Goal: Transaction & Acquisition: Subscribe to service/newsletter

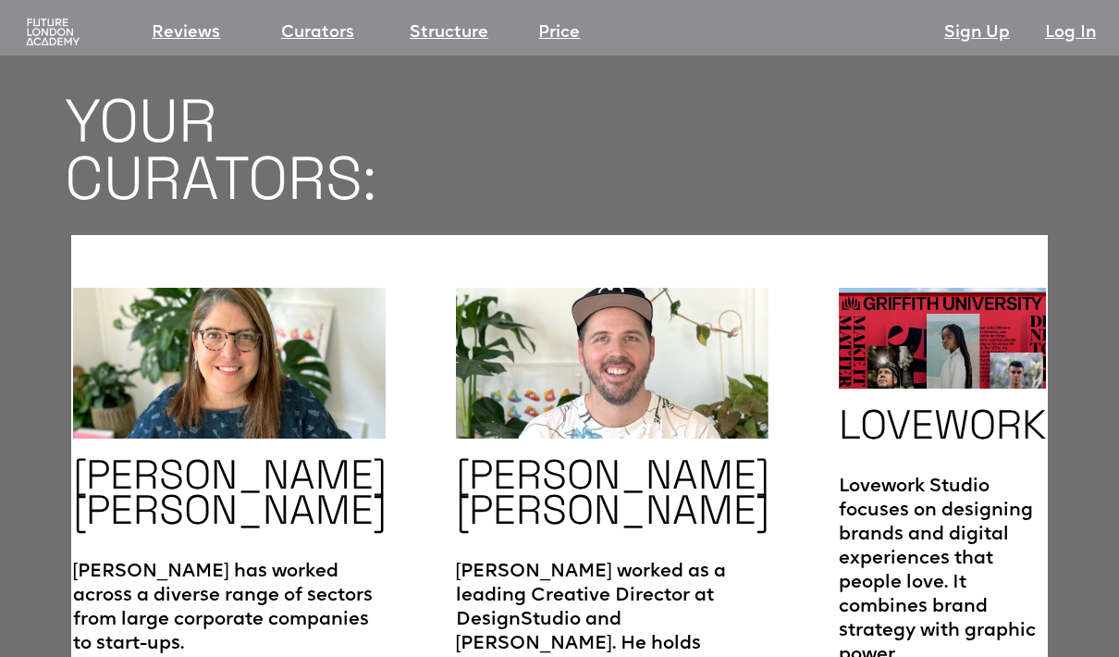
scroll to position [2911, 0]
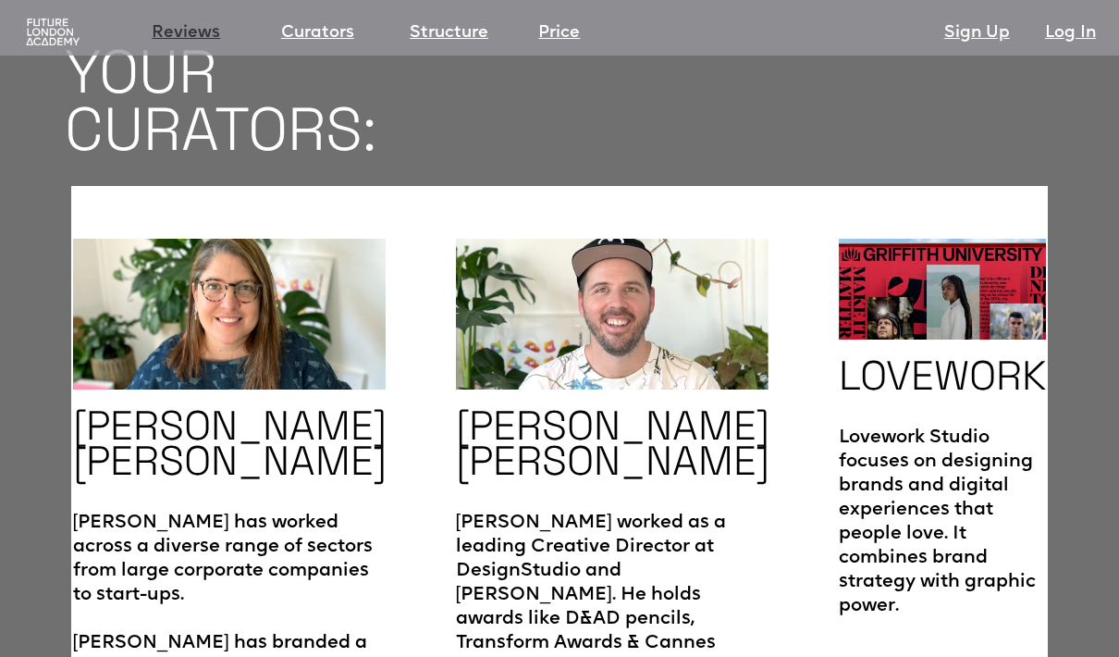
click at [180, 32] on link "Reviews" at bounding box center [186, 33] width 68 height 26
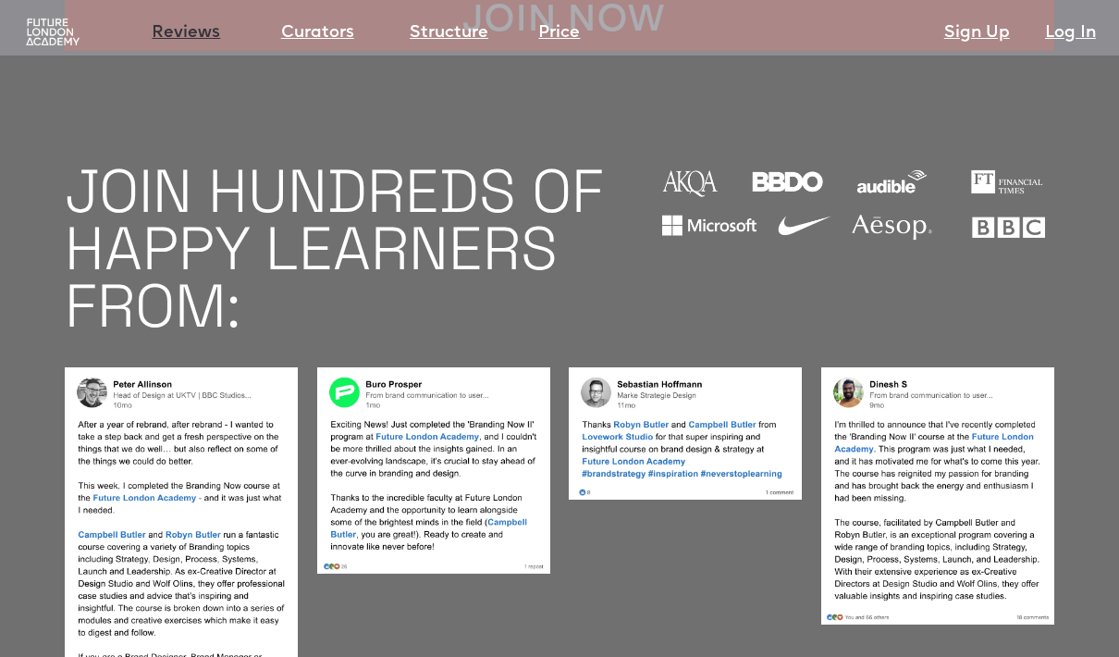
scroll to position [1414, 0]
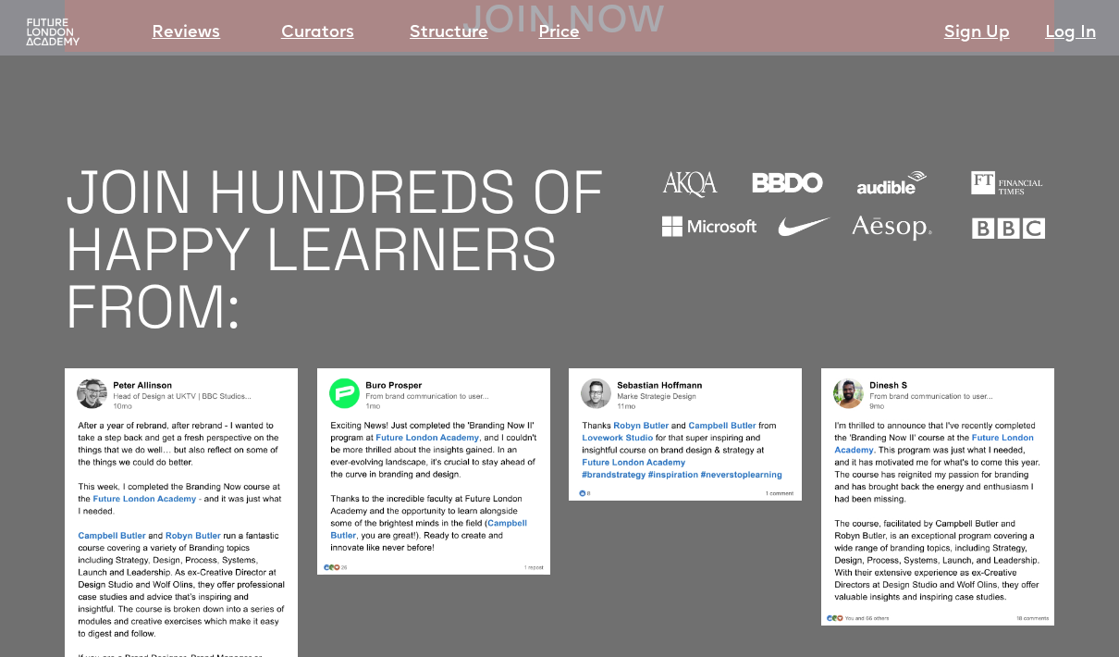
click at [957, 489] on img at bounding box center [937, 496] width 233 height 257
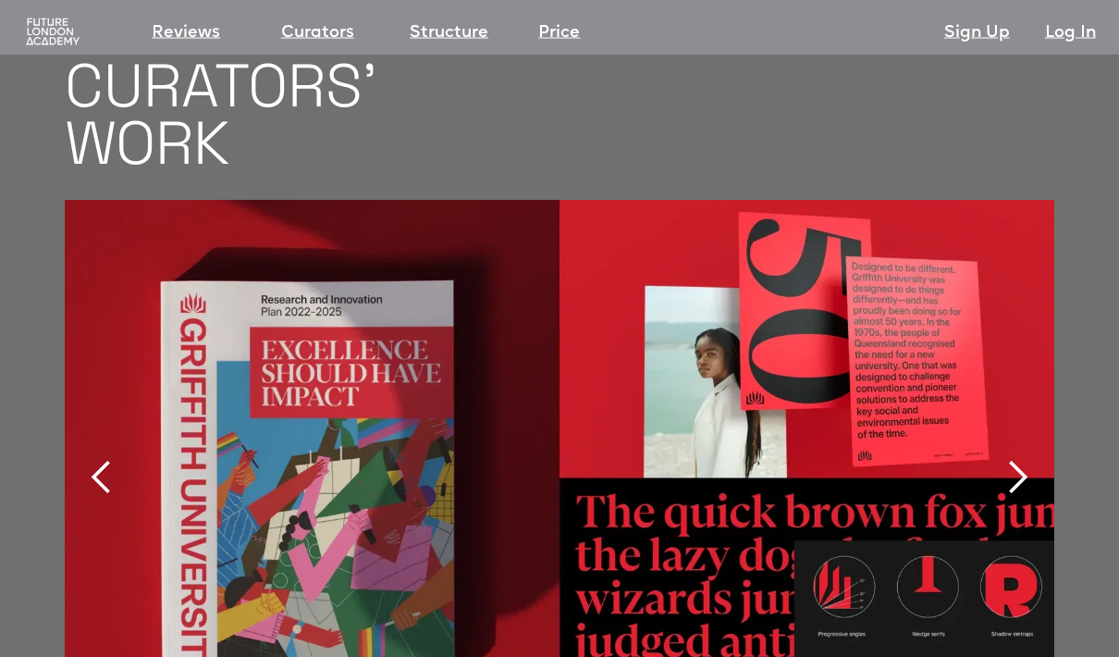
scroll to position [3785, 0]
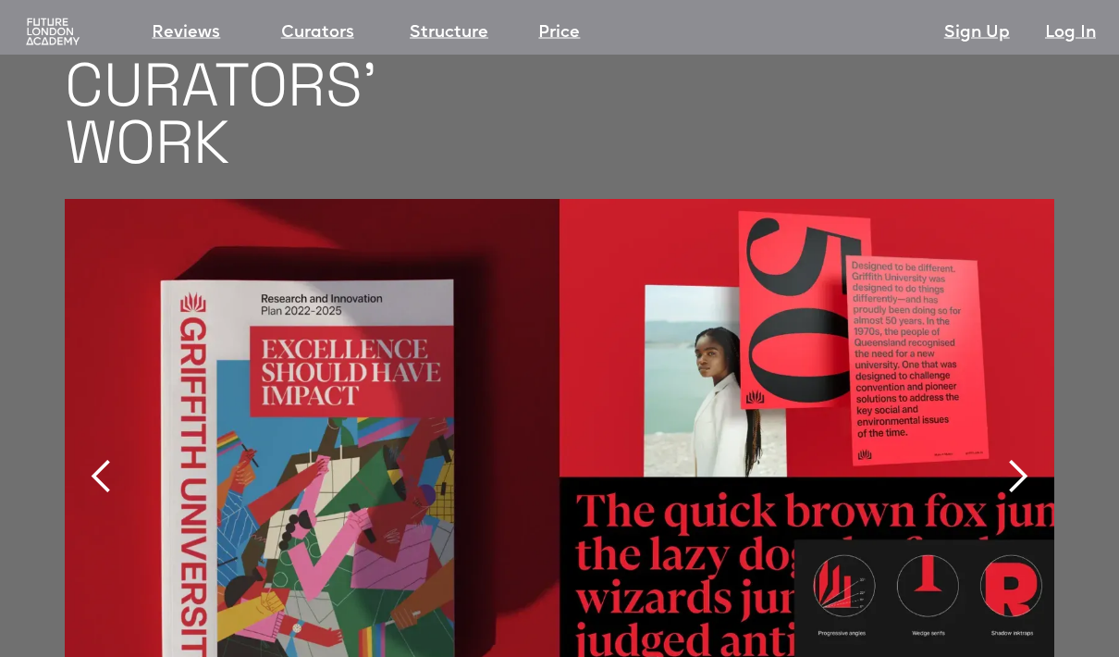
click at [1022, 459] on div "next slide" at bounding box center [1017, 477] width 37 height 37
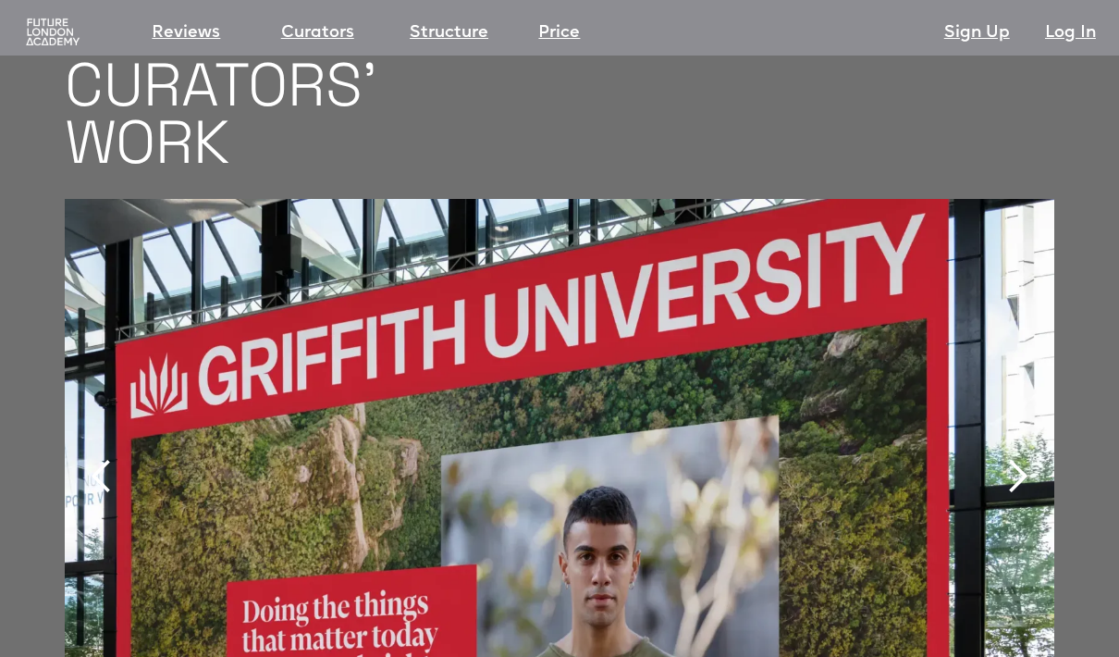
click at [1017, 458] on div "next slide" at bounding box center [1017, 476] width 37 height 37
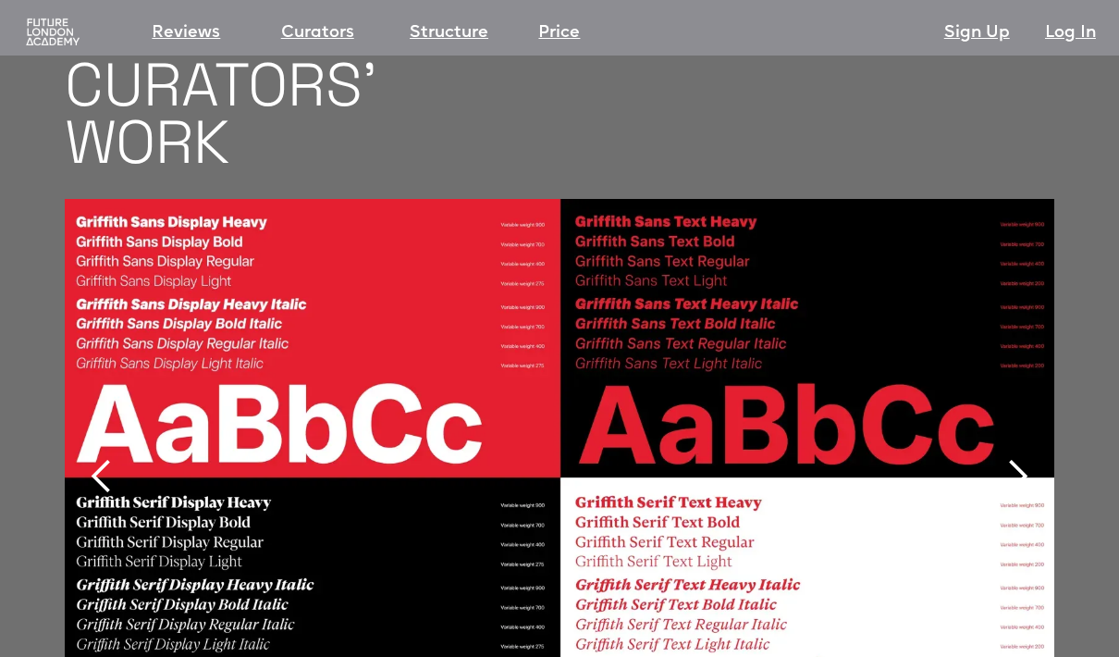
click at [1019, 458] on div "next slide" at bounding box center [1017, 476] width 37 height 37
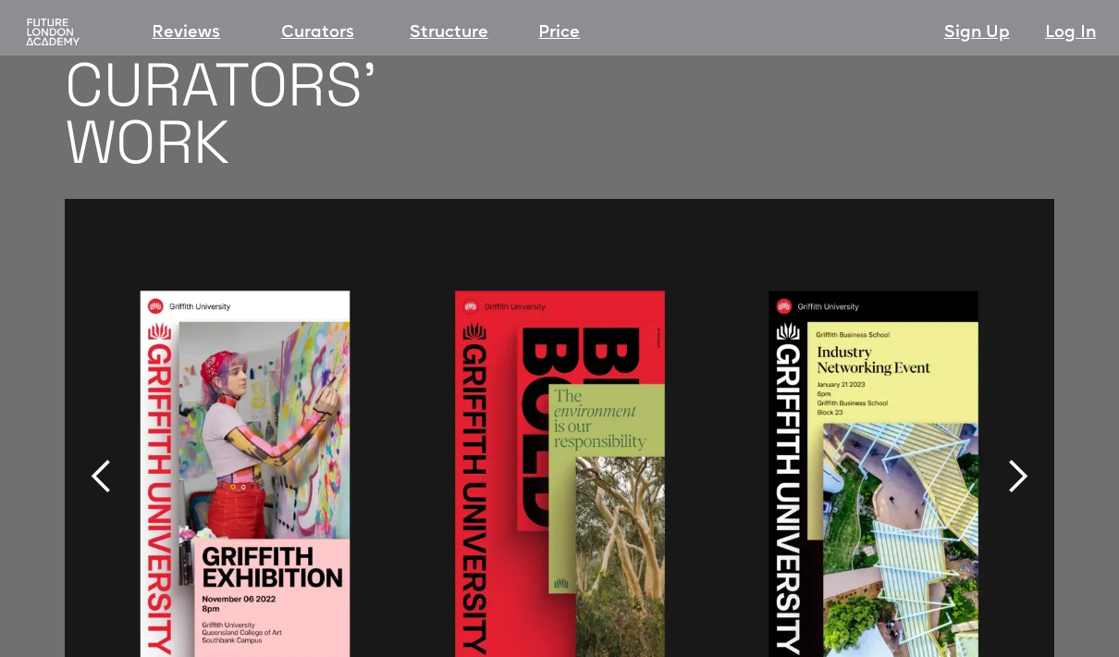
click at [1019, 458] on div "next slide" at bounding box center [1017, 476] width 37 height 37
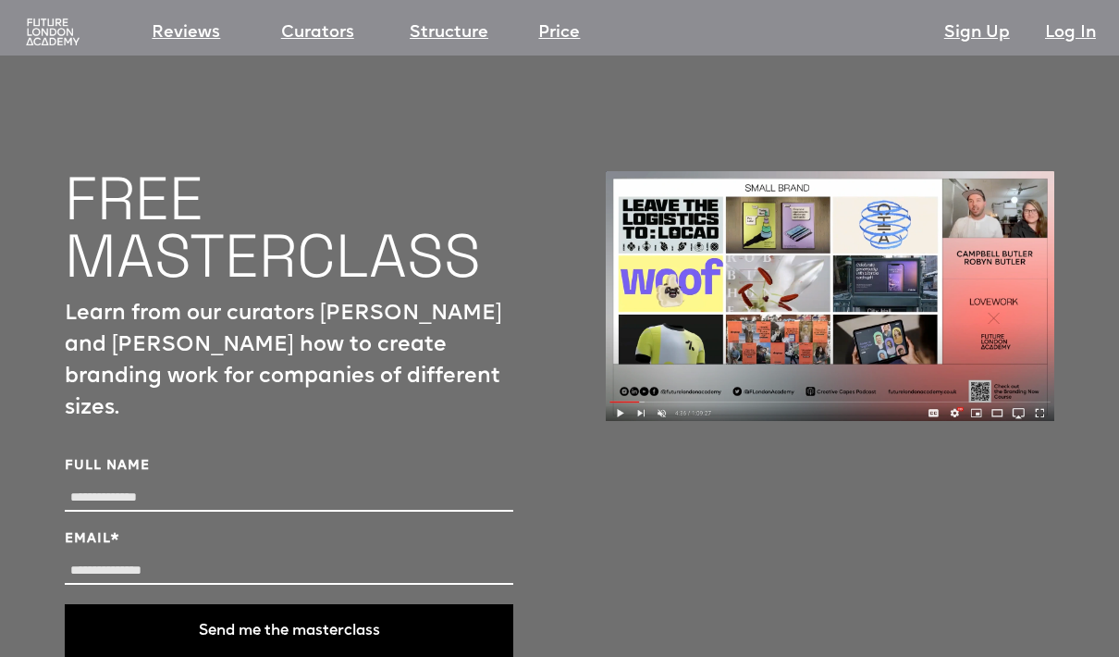
scroll to position [6180, 0]
click at [164, 457] on label "Full Name" at bounding box center [289, 466] width 449 height 18
click at [164, 485] on input "Full Name" at bounding box center [289, 498] width 449 height 27
type input "**********"
click at [183, 559] on input "Email *" at bounding box center [289, 572] width 449 height 27
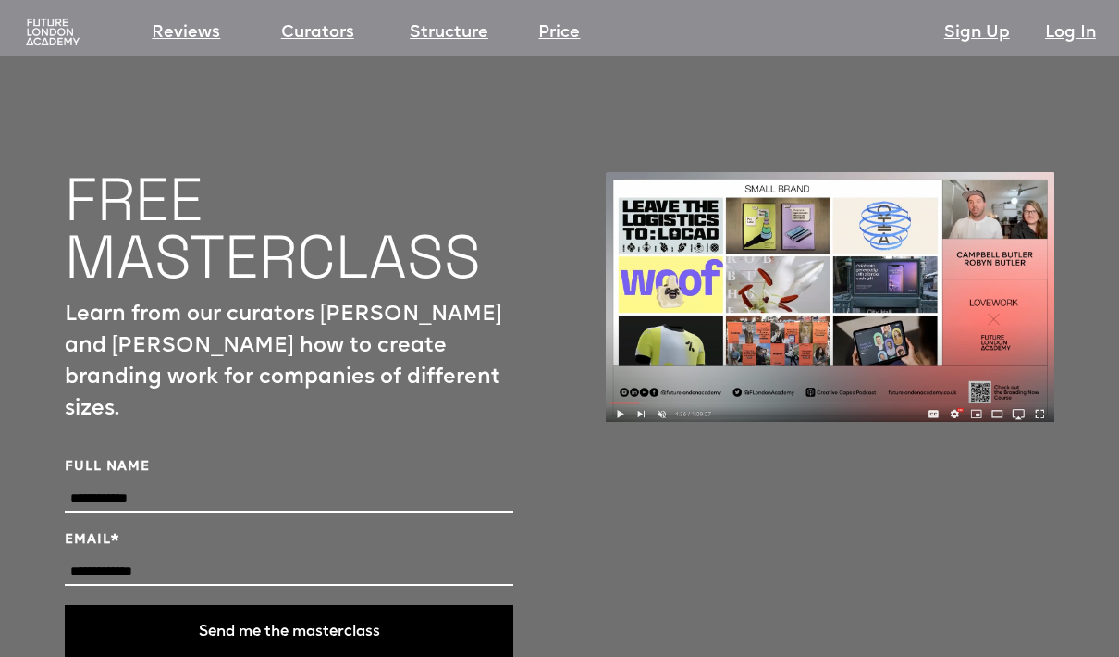
type input "**********"
click at [314, 605] on button "Send me the masterclass" at bounding box center [289, 632] width 449 height 55
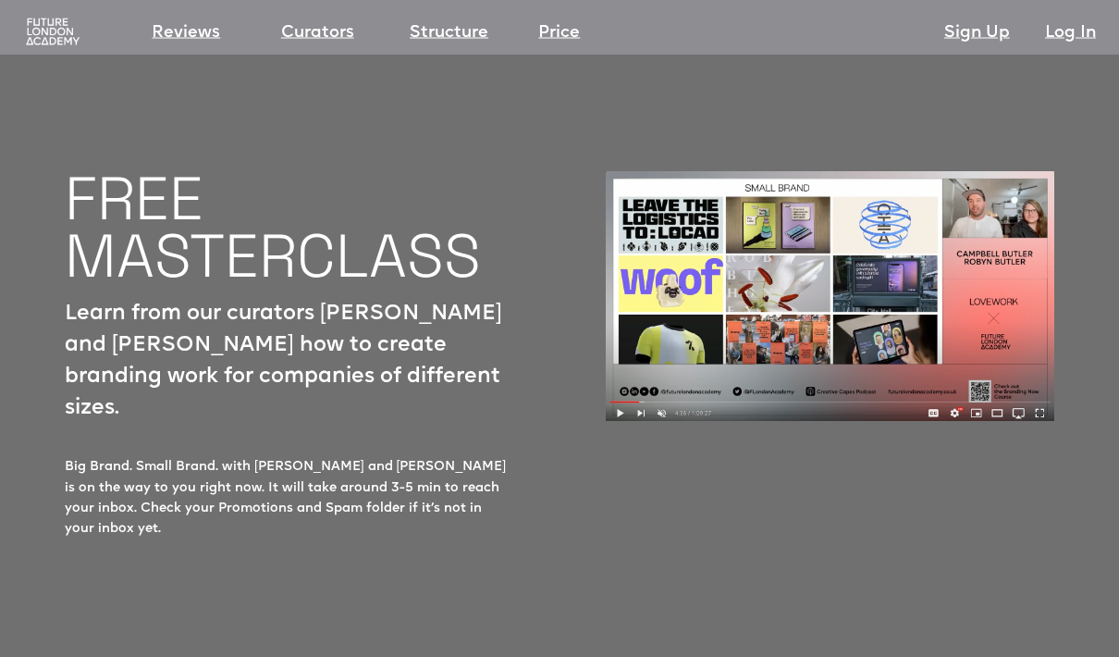
scroll to position [6181, 0]
click at [462, 26] on link "Structure" at bounding box center [449, 33] width 79 height 26
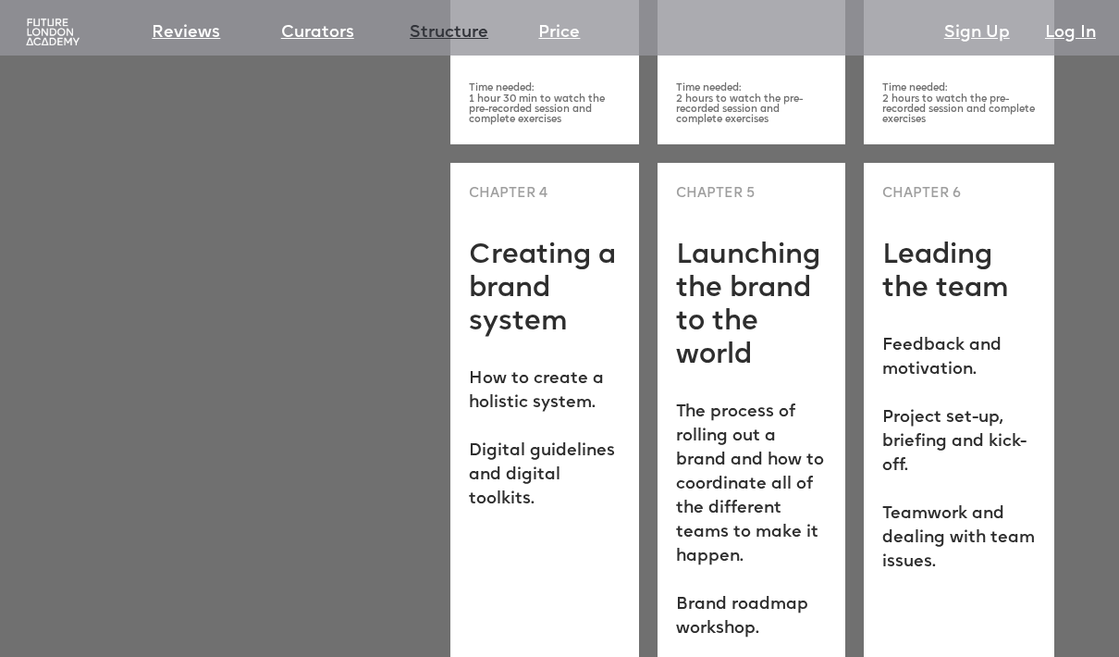
scroll to position [5190, 0]
